Goal: Navigation & Orientation: Understand site structure

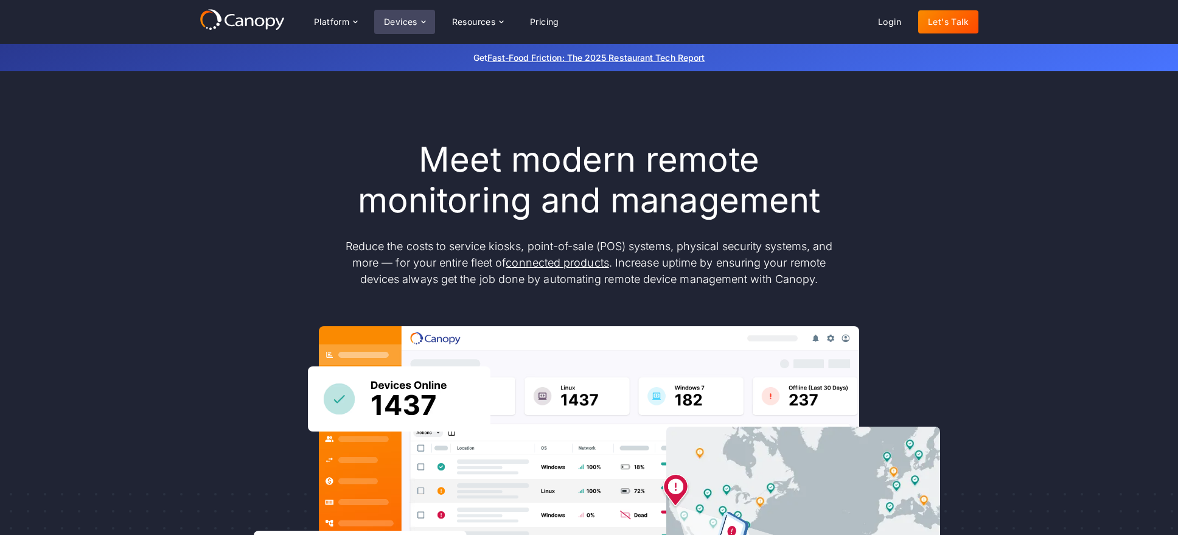
click at [410, 21] on div "Devices" at bounding box center [400, 22] width 33 height 9
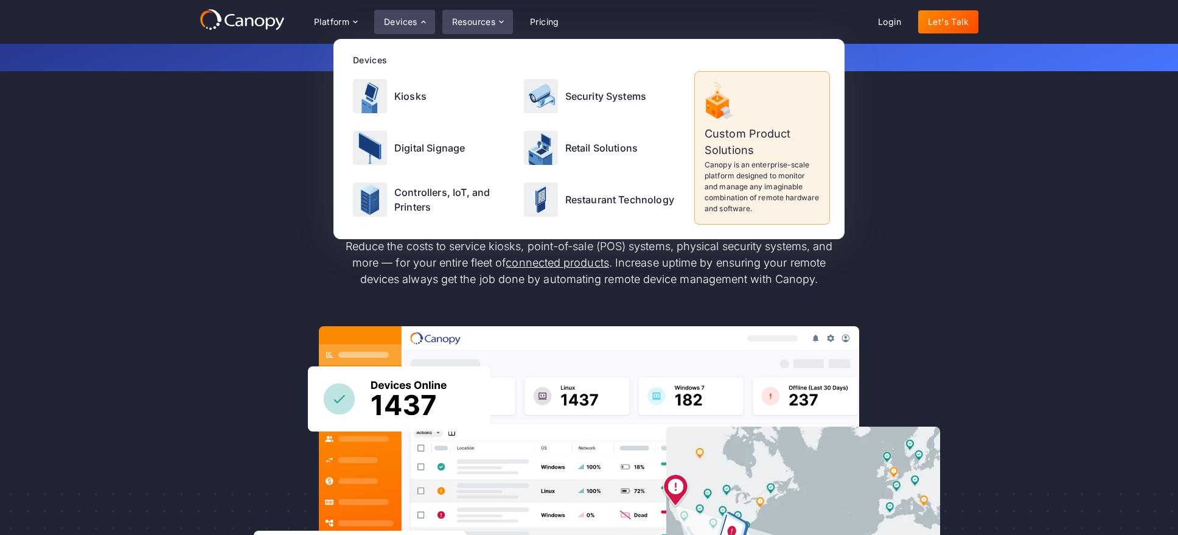
click at [471, 26] on div "Resources" at bounding box center [474, 22] width 44 height 9
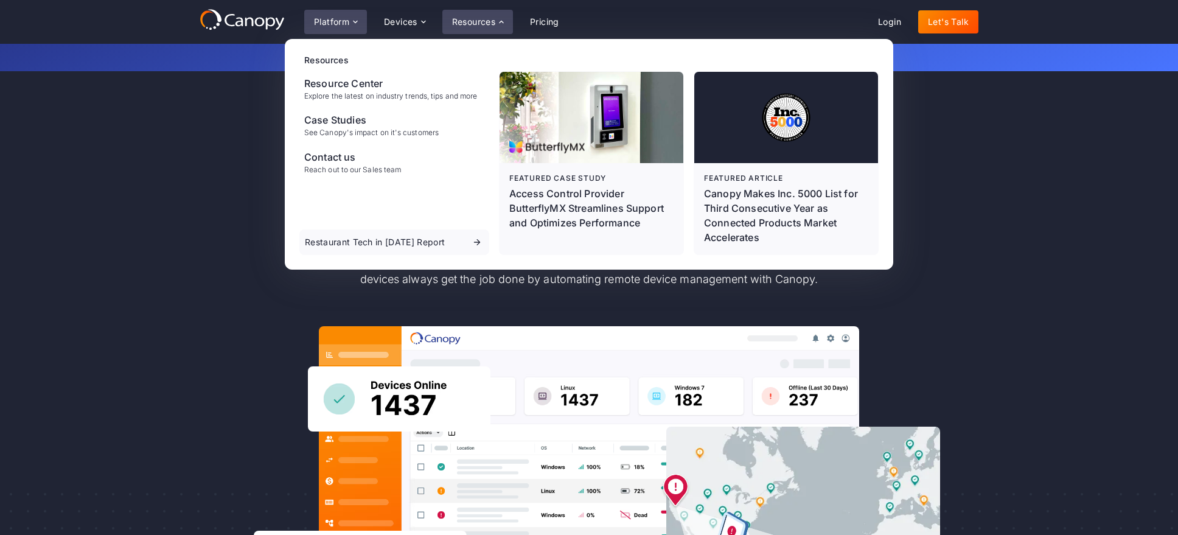
click at [330, 23] on div "Platform" at bounding box center [331, 22] width 35 height 9
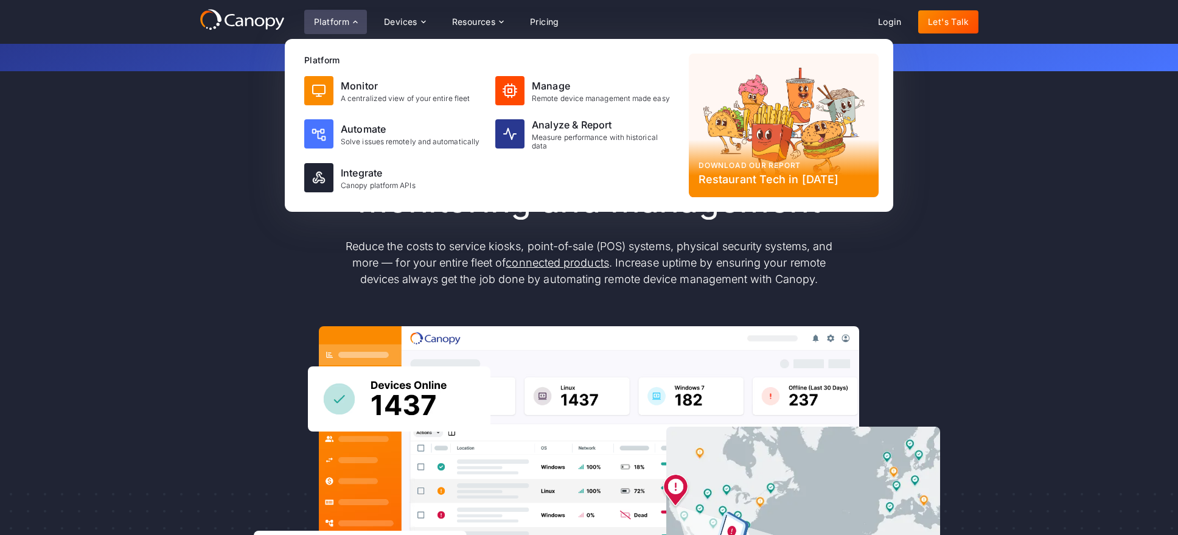
click at [1018, 176] on div "Meet modern remote monitoring and management Reduce the costs to service kiosks…" at bounding box center [589, 398] width 1178 height 655
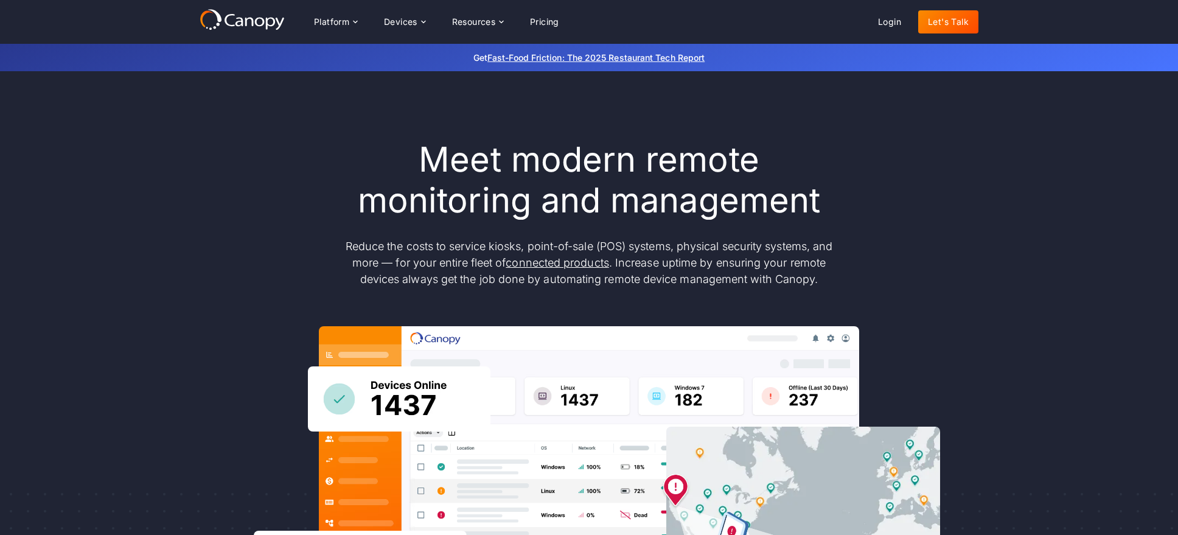
click at [243, 17] on icon at bounding box center [242, 20] width 85 height 22
